Goal: Transaction & Acquisition: Book appointment/travel/reservation

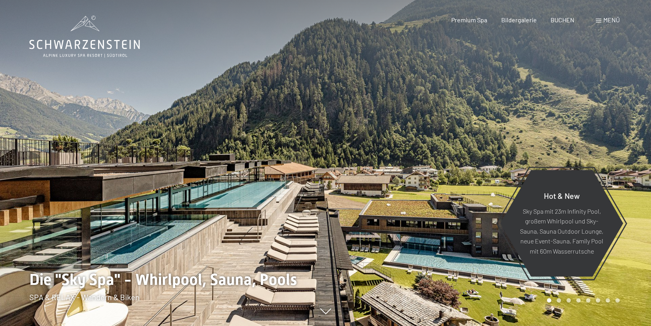
click at [560, 20] on span "BUCHEN" at bounding box center [562, 19] width 24 height 7
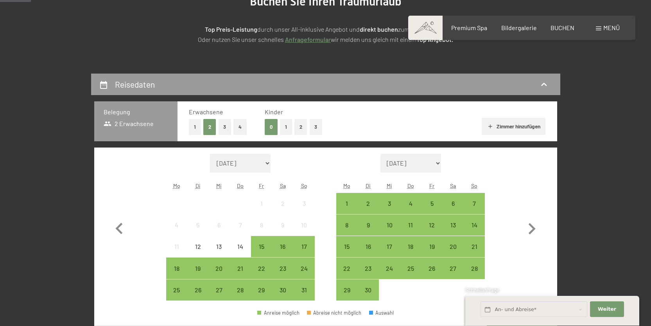
scroll to position [117, 0]
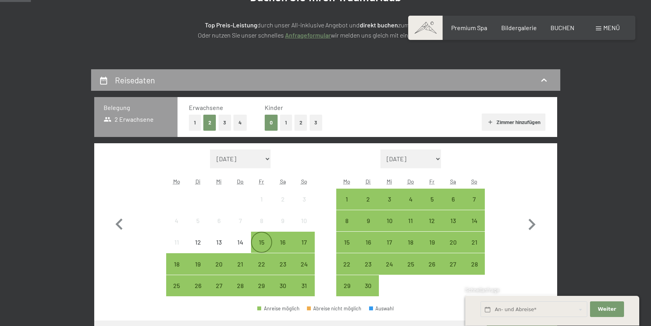
click at [263, 240] on div "15" at bounding box center [262, 249] width 20 height 20
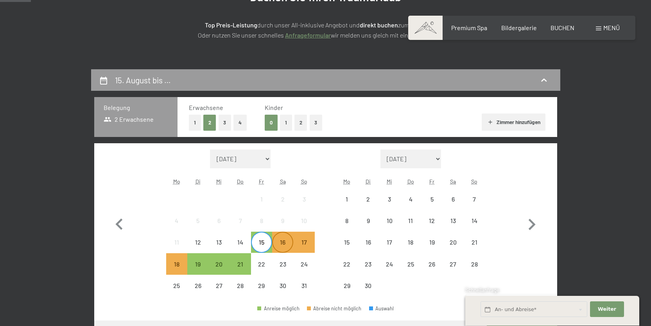
click at [279, 242] on div "16" at bounding box center [283, 249] width 20 height 20
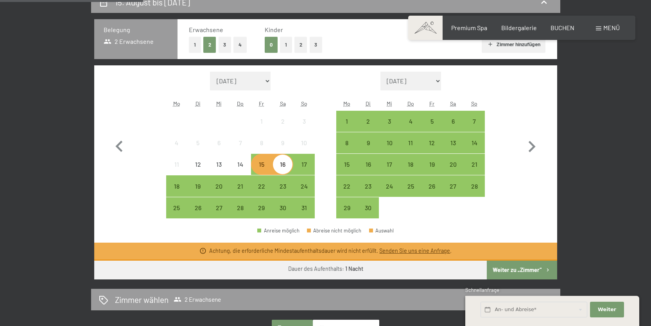
scroll to position [195, 0]
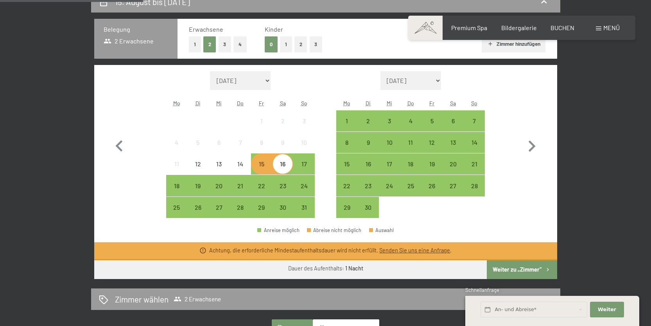
click at [512, 265] on button "Weiter zu „Zimmer“" at bounding box center [522, 269] width 70 height 19
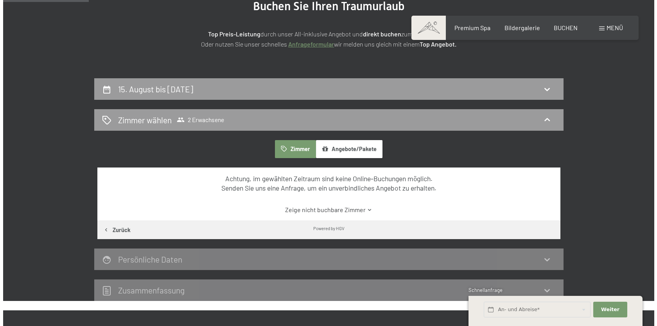
scroll to position [0, 0]
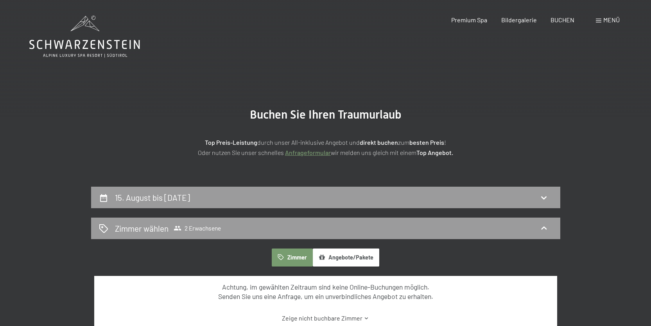
click at [612, 19] on span "Menü" at bounding box center [611, 19] width 16 height 7
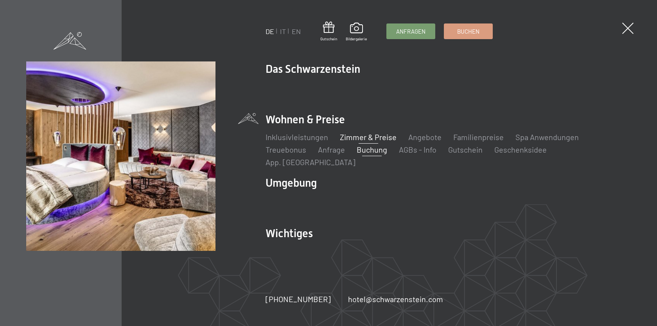
click at [357, 141] on link "Zimmer & Preise" at bounding box center [368, 136] width 57 height 9
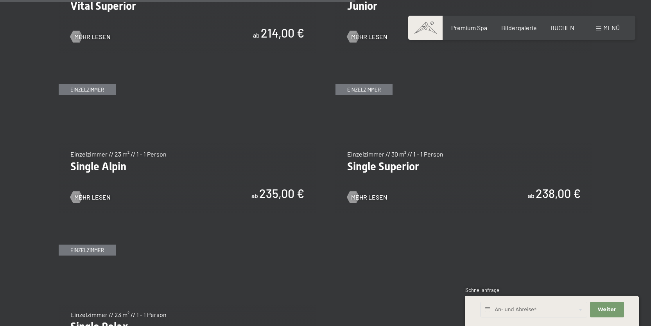
scroll to position [1368, 0]
